Goal: Use online tool/utility: Use online tool/utility

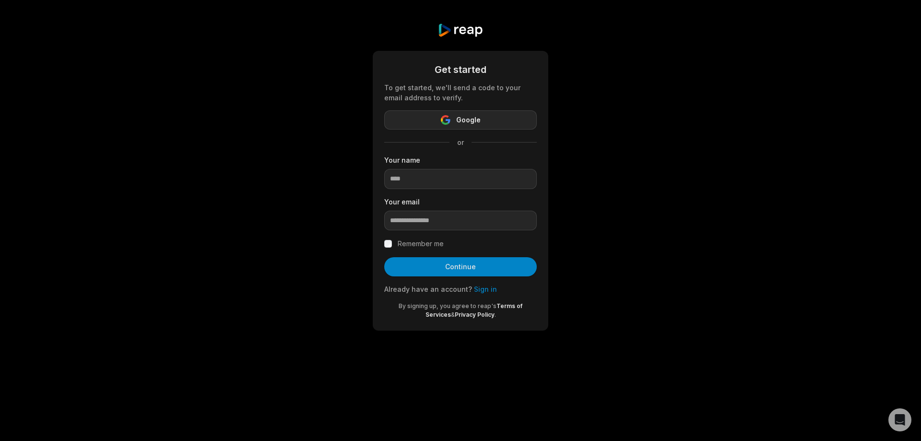
click at [474, 126] on button "Google" at bounding box center [460, 119] width 153 height 19
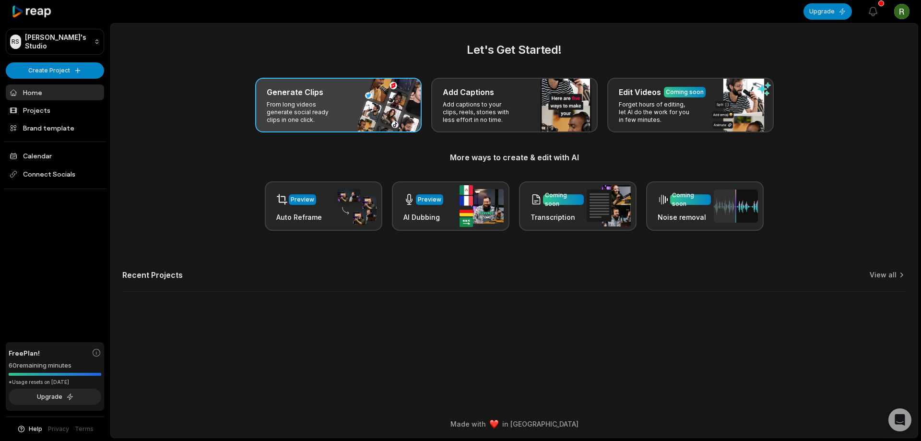
click at [292, 93] on h3 "Generate Clips" at bounding box center [295, 92] width 57 height 12
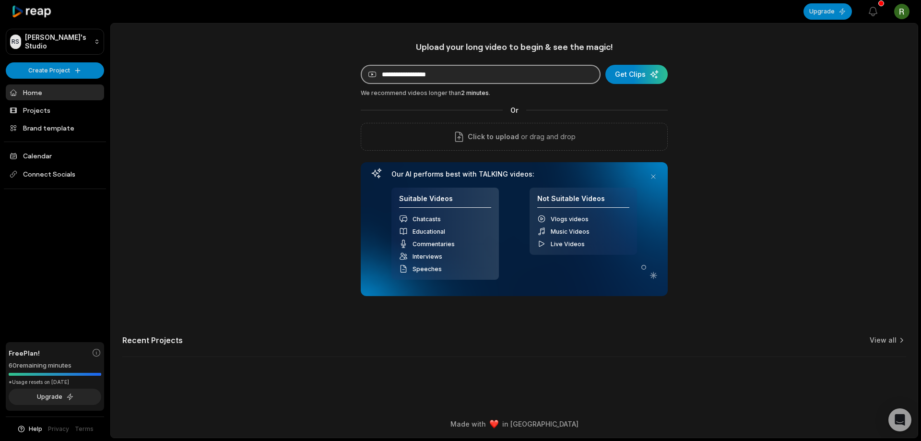
click at [406, 78] on input at bounding box center [481, 74] width 240 height 19
